Goal: Information Seeking & Learning: Learn about a topic

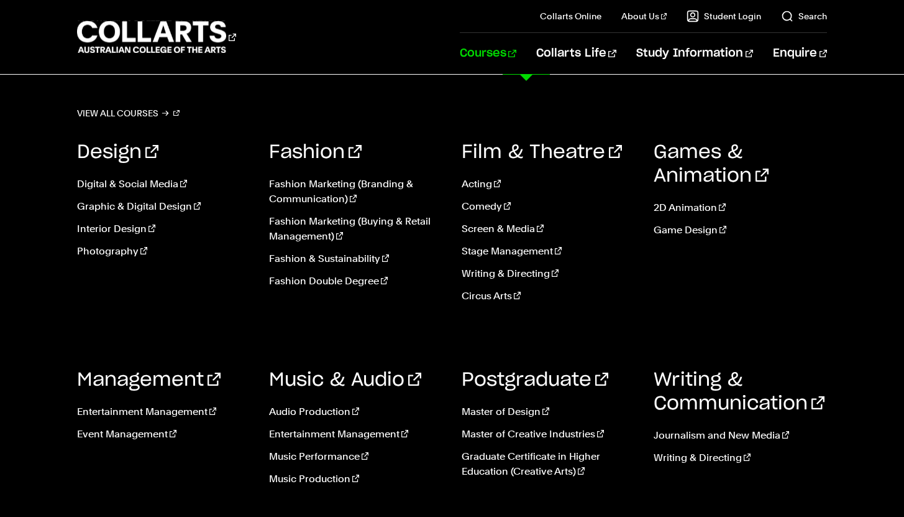
click at [821, 307] on div "Games & Animation 2D Animation Game Design" at bounding box center [740, 226] width 173 height 209
click at [517, 51] on link "Courses" at bounding box center [488, 53] width 57 height 41
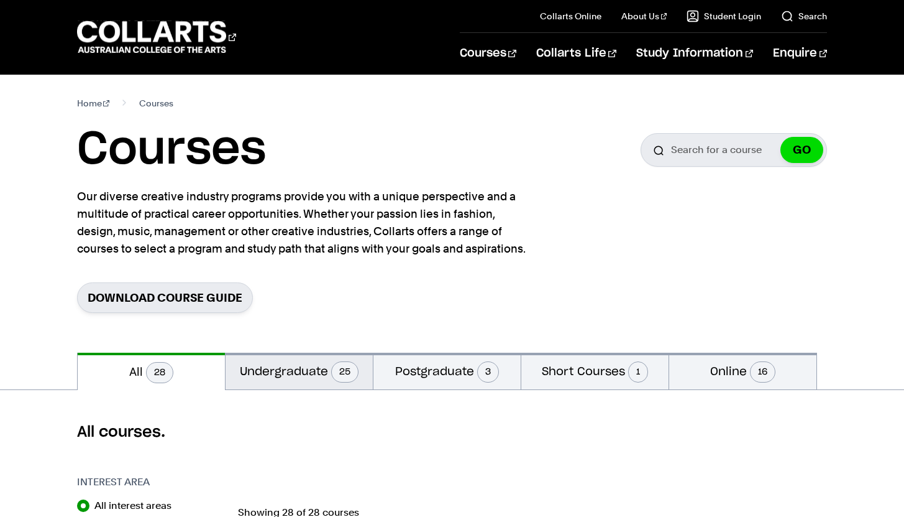
click at [318, 371] on button "Undergraduate 25" at bounding box center [299, 370] width 147 height 37
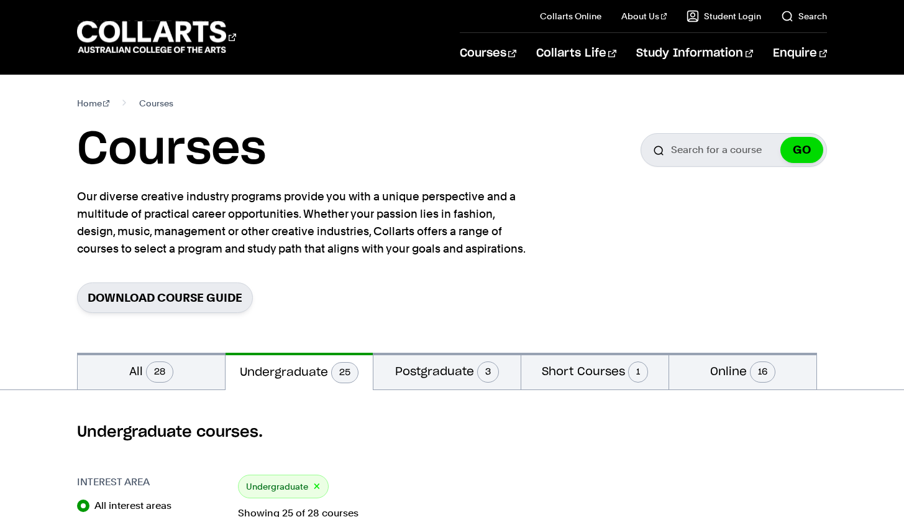
drag, startPoint x: 742, startPoint y: 292, endPoint x: 742, endPoint y: 283, distance: 8.7
click at [742, 282] on div "Download Course Guide" at bounding box center [452, 297] width 751 height 30
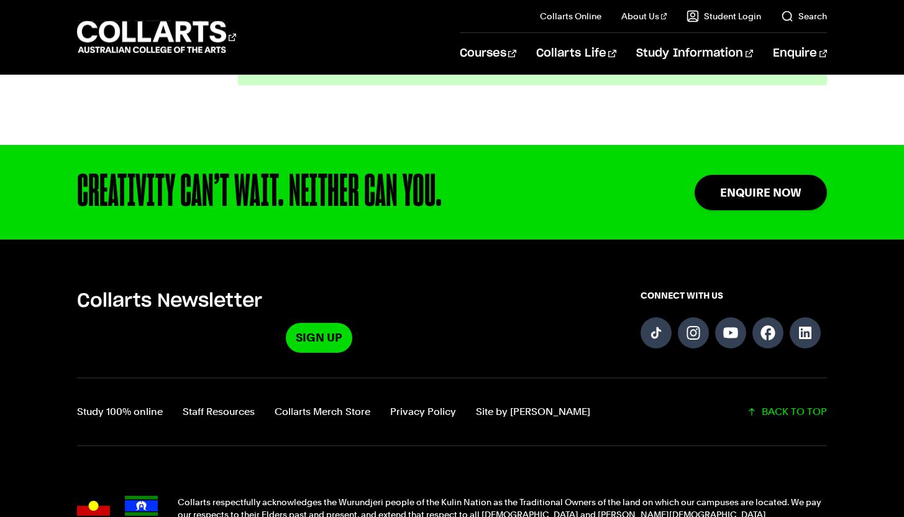
scroll to position [2816, 0]
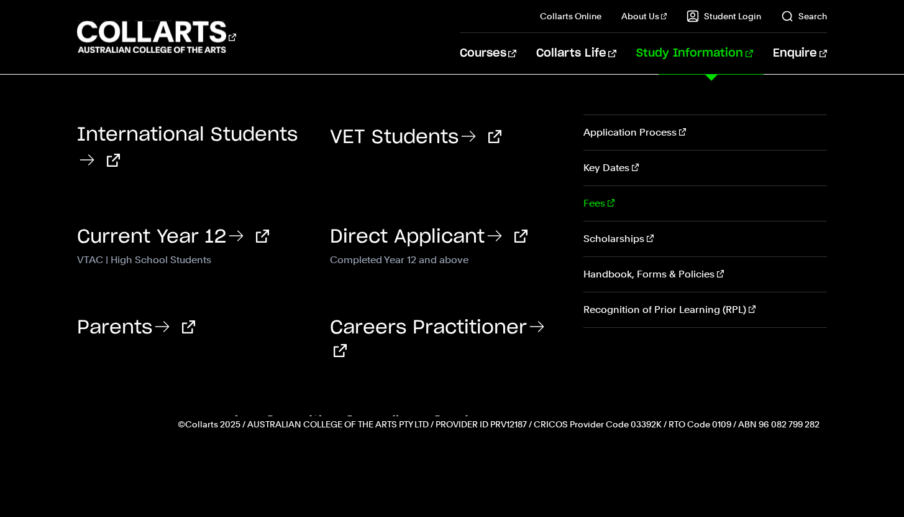
click at [593, 202] on link "Fees" at bounding box center [706, 203] width 244 height 35
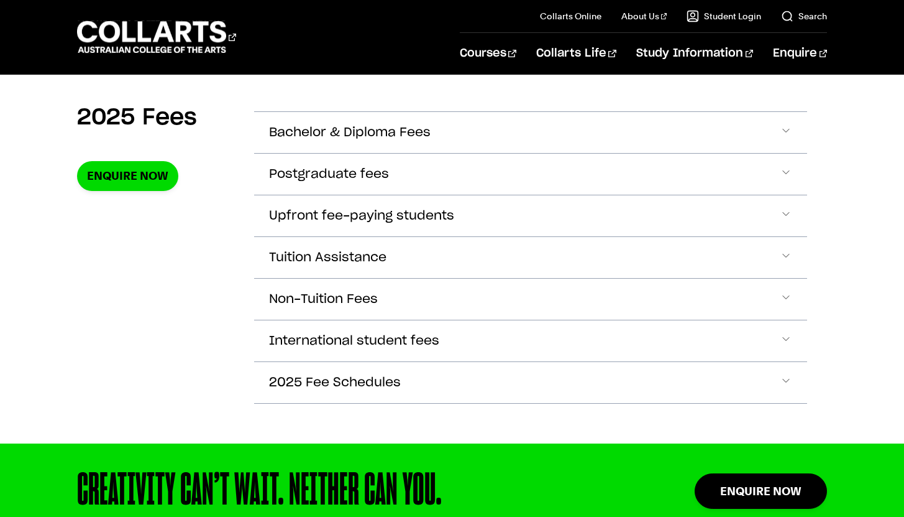
scroll to position [436, 0]
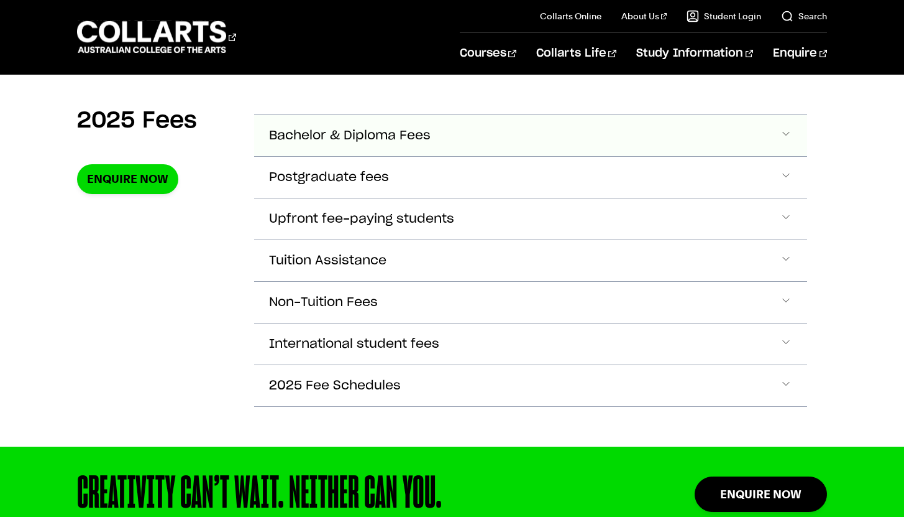
click at [431, 140] on span "Bachelor & Diploma Fees" at bounding box center [350, 136] width 162 height 14
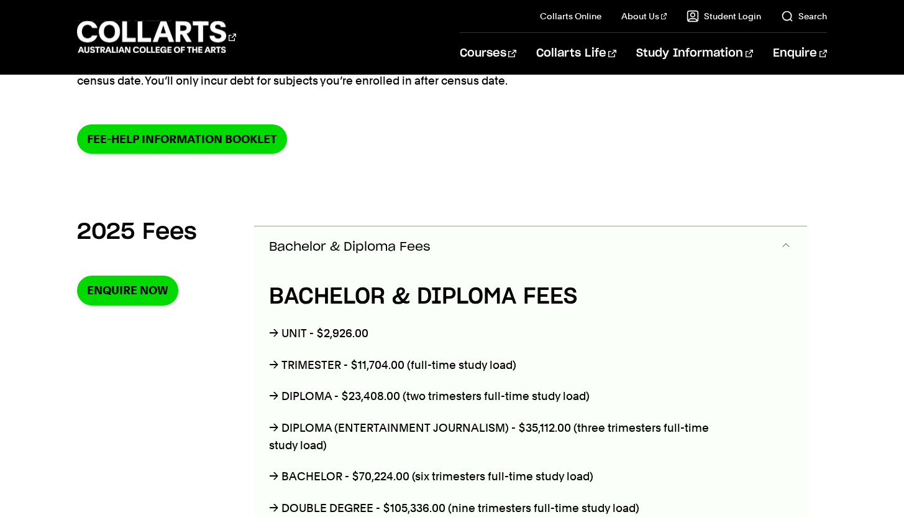
scroll to position [660, 0]
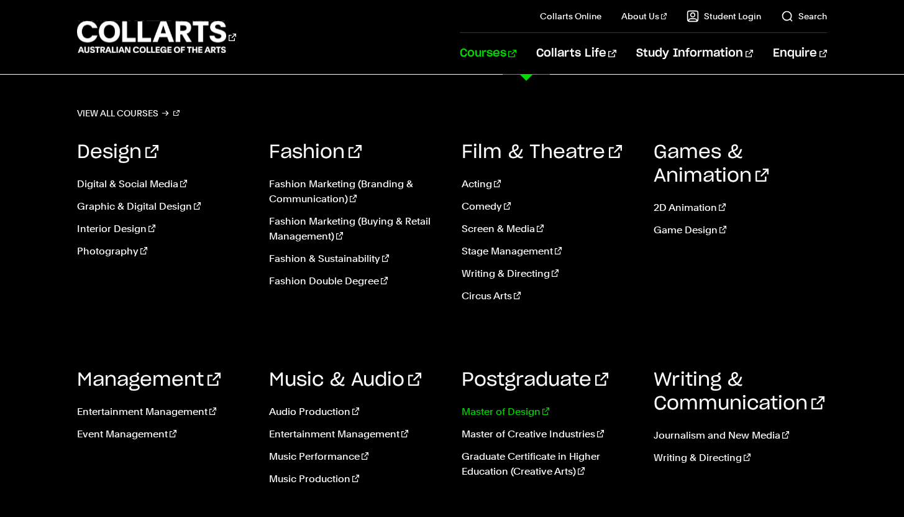
click at [529, 412] on link "Master of Design" at bounding box center [548, 411] width 173 height 15
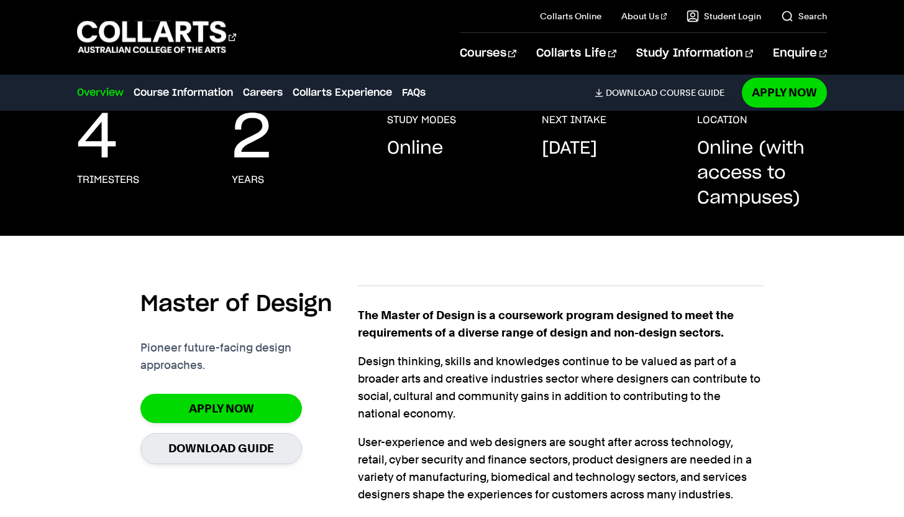
scroll to position [260, 0]
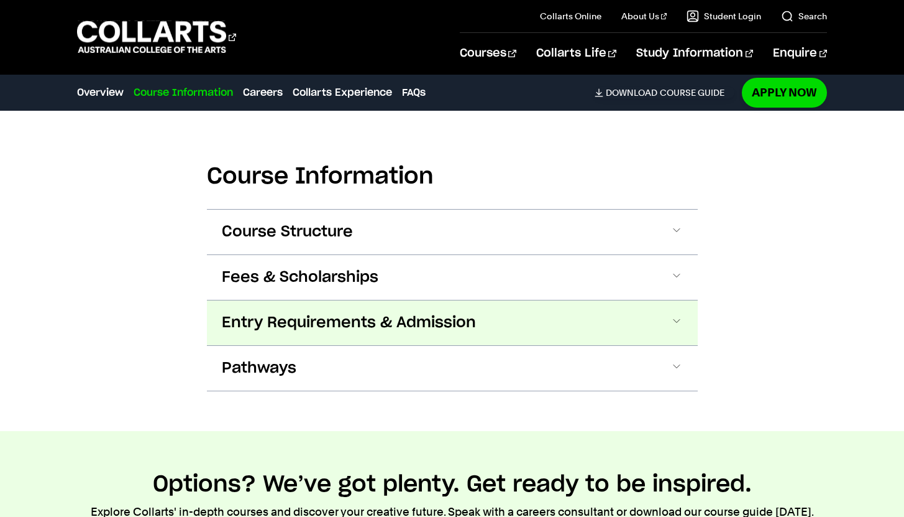
click at [434, 320] on span "Entry Requirements & Admission" at bounding box center [349, 323] width 254 height 20
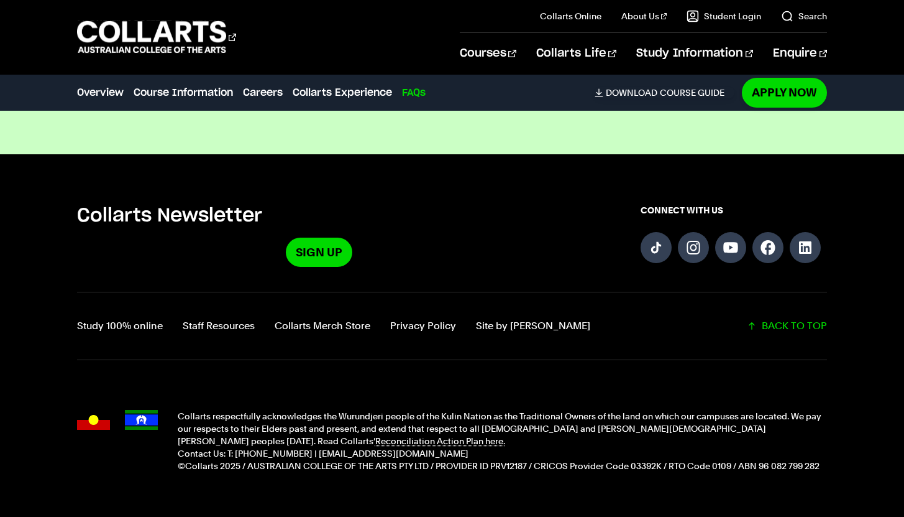
scroll to position [4684, 0]
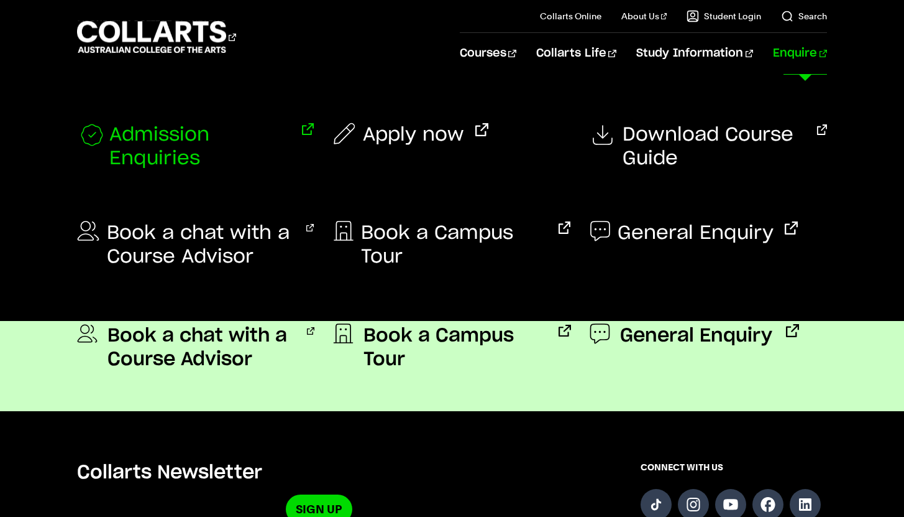
click at [259, 134] on span "Admission Enquiries" at bounding box center [200, 146] width 182 height 47
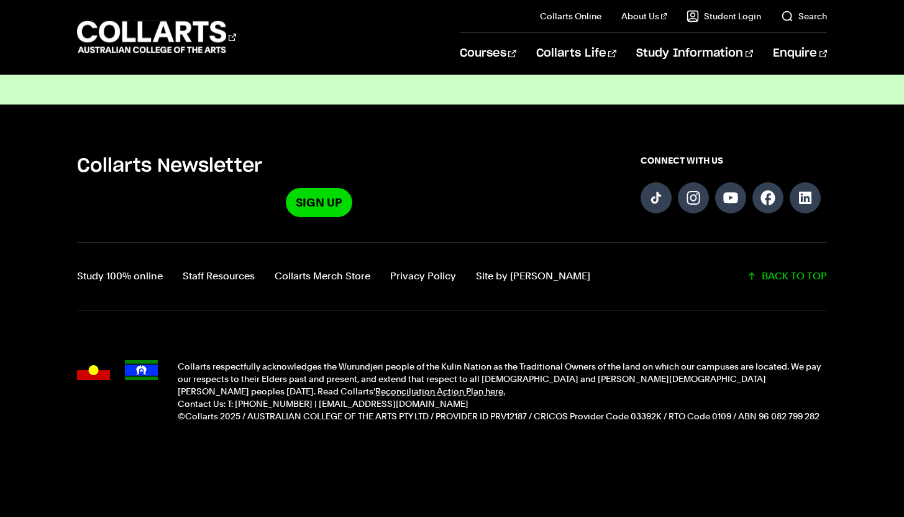
scroll to position [1287, 0]
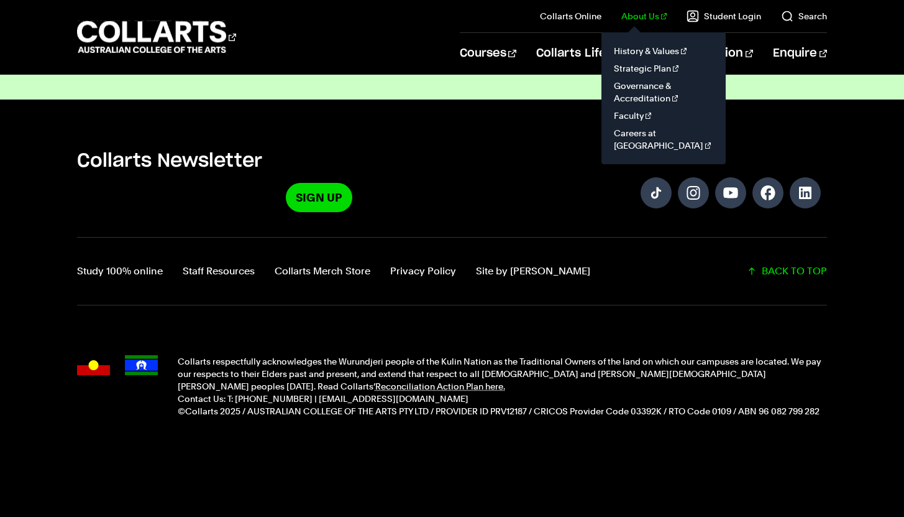
click at [648, 12] on link "About Us" at bounding box center [645, 16] width 46 height 12
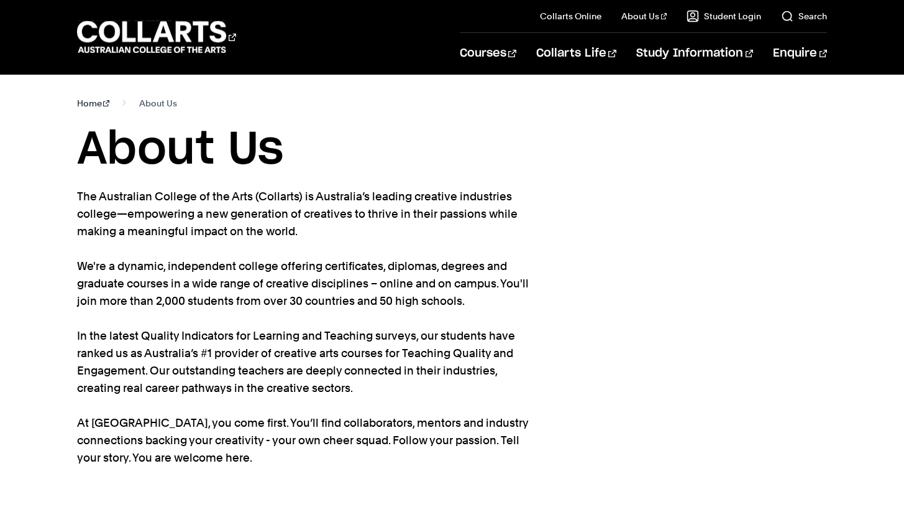
click at [91, 103] on link "Home" at bounding box center [93, 102] width 33 height 17
